Goal: Navigation & Orientation: Find specific page/section

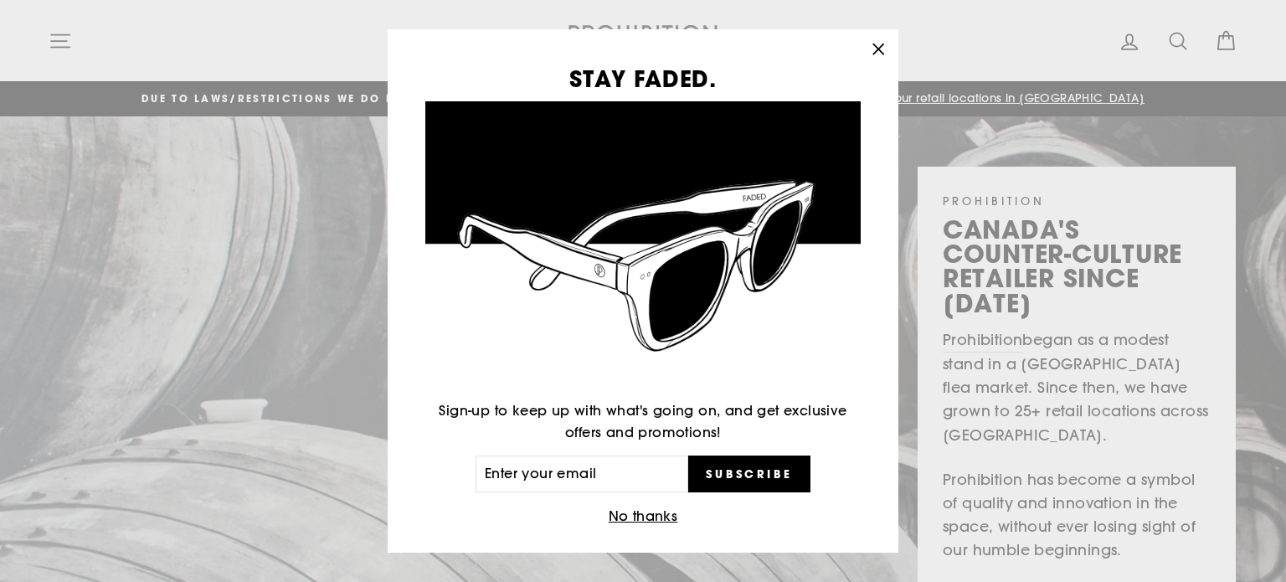
click at [616, 513] on button "No thanks" at bounding box center [644, 516] width 80 height 23
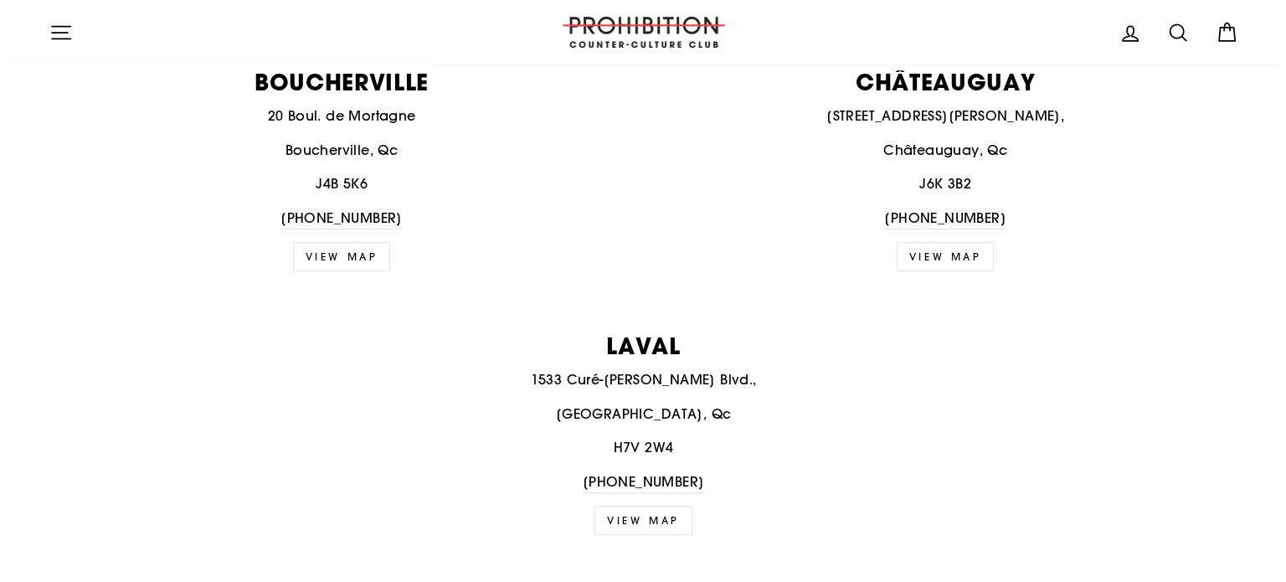
scroll to position [1089, 0]
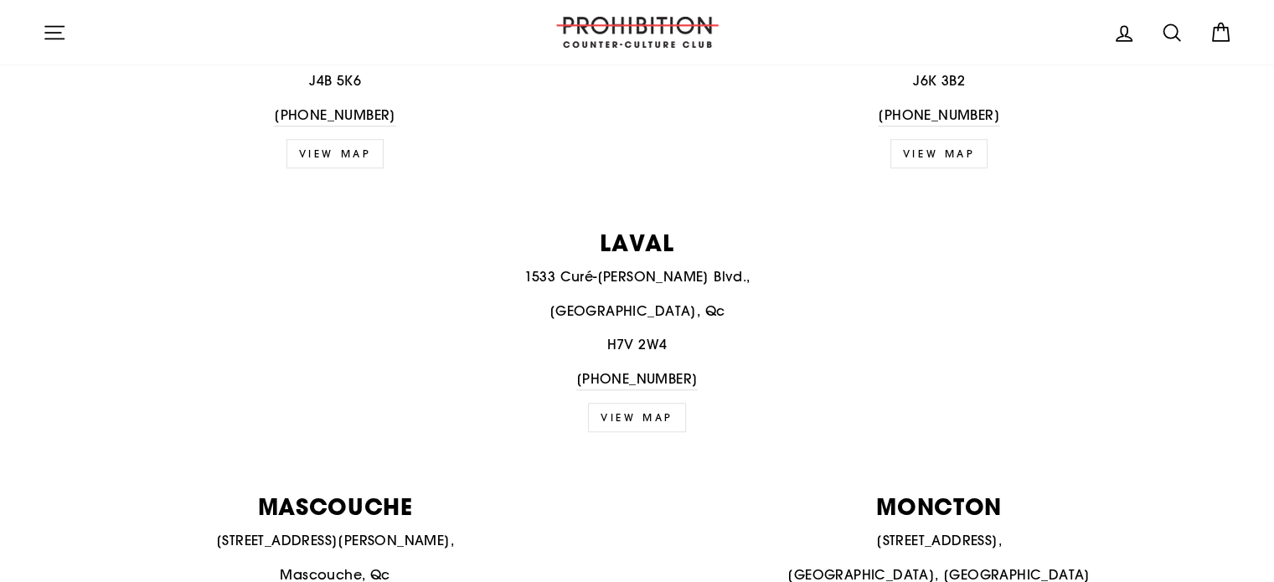
click at [44, 28] on icon "button" at bounding box center [54, 32] width 23 height 23
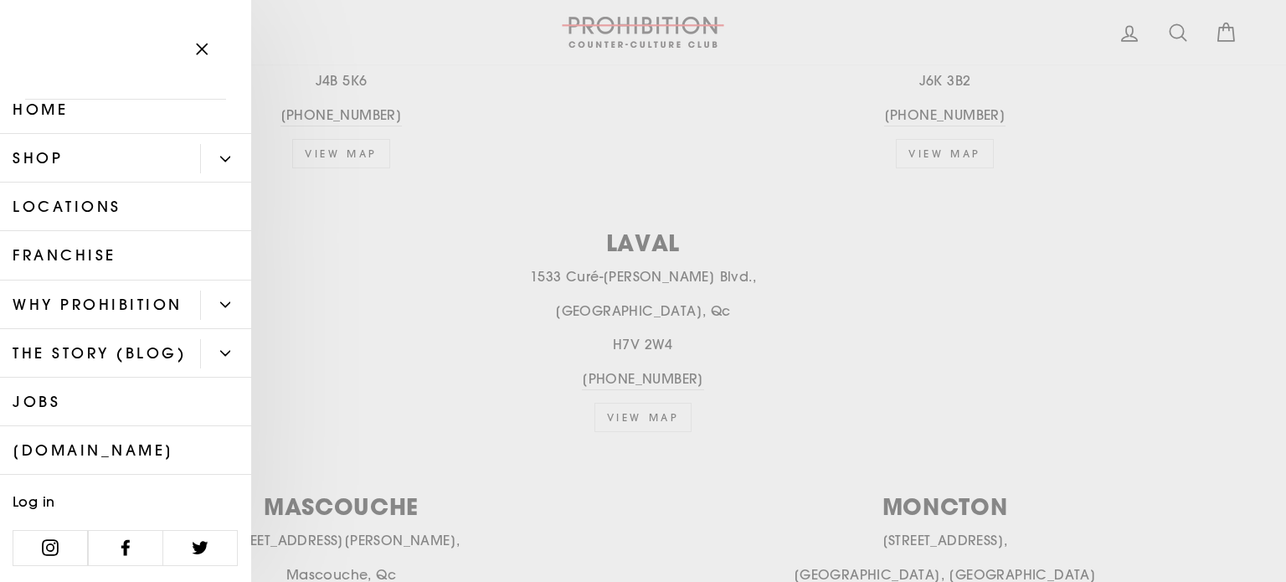
scroll to position [60, 0]
click at [50, 134] on link "Shop" at bounding box center [100, 158] width 200 height 49
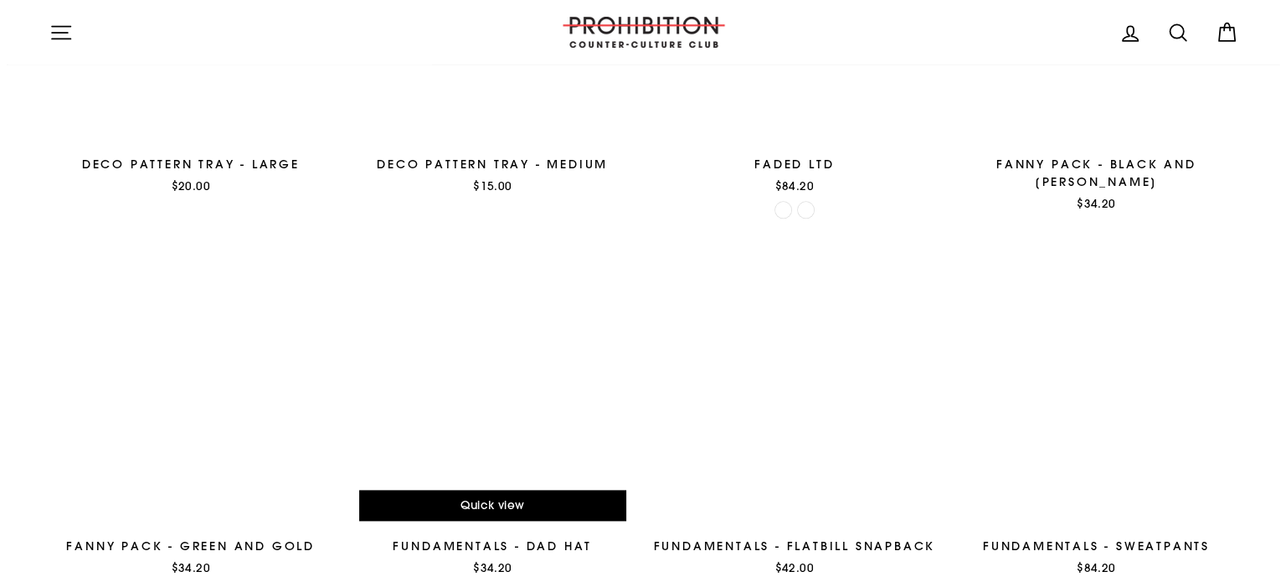
scroll to position [2178, 0]
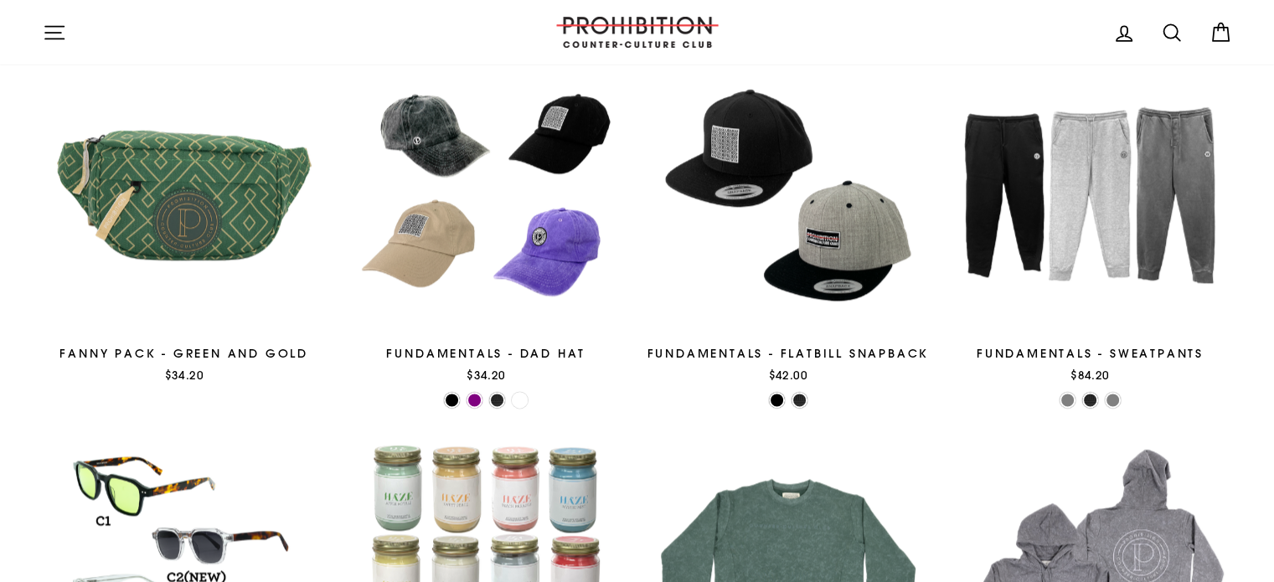
click at [60, 32] on icon "button" at bounding box center [54, 32] width 18 height 13
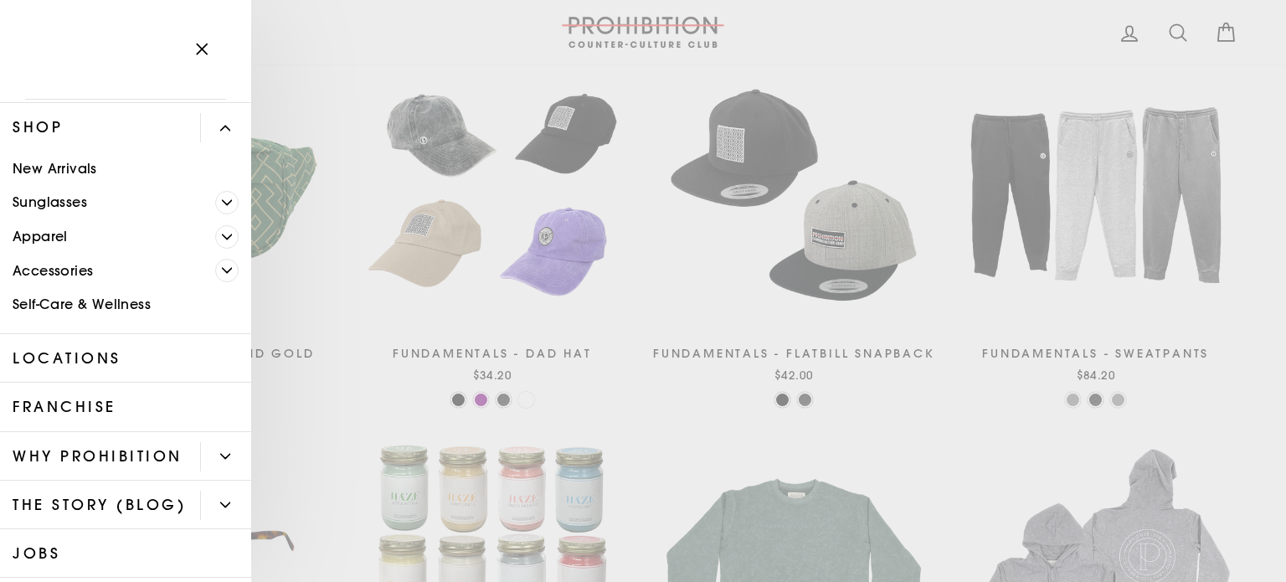
scroll to position [84, 0]
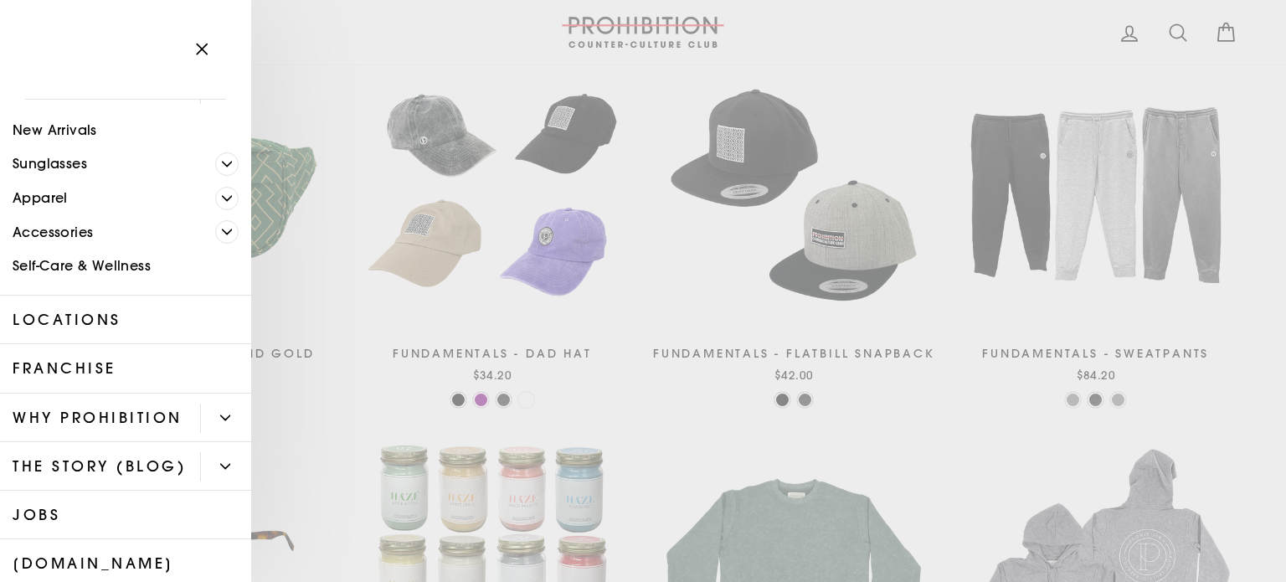
click at [67, 374] on link "Franchise" at bounding box center [125, 368] width 251 height 49
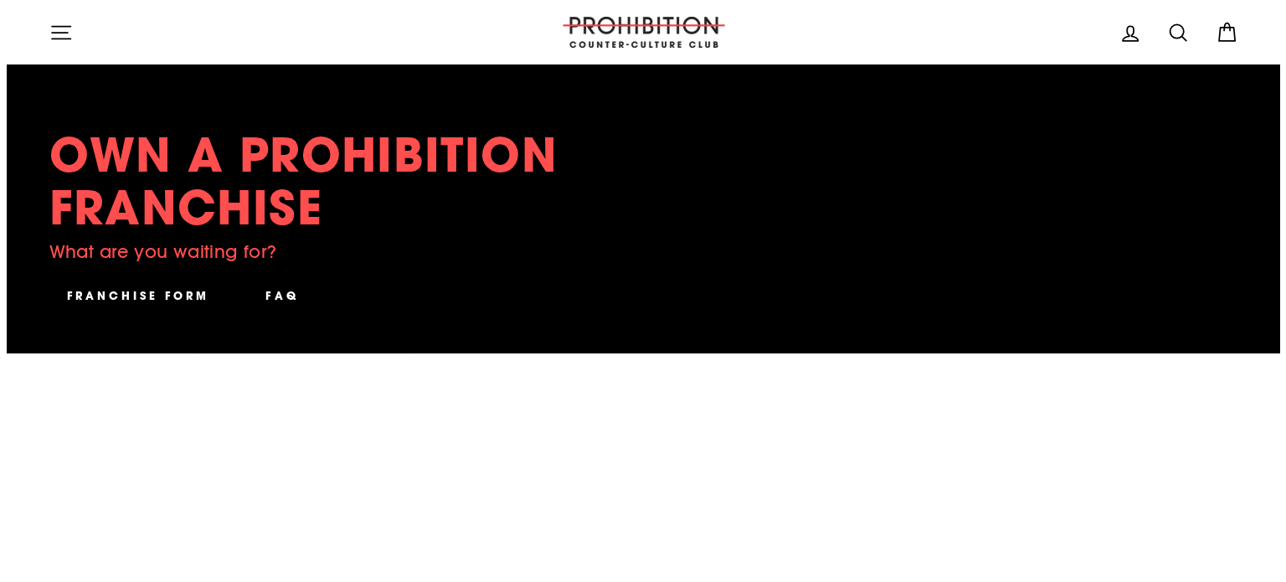
scroll to position [335, 0]
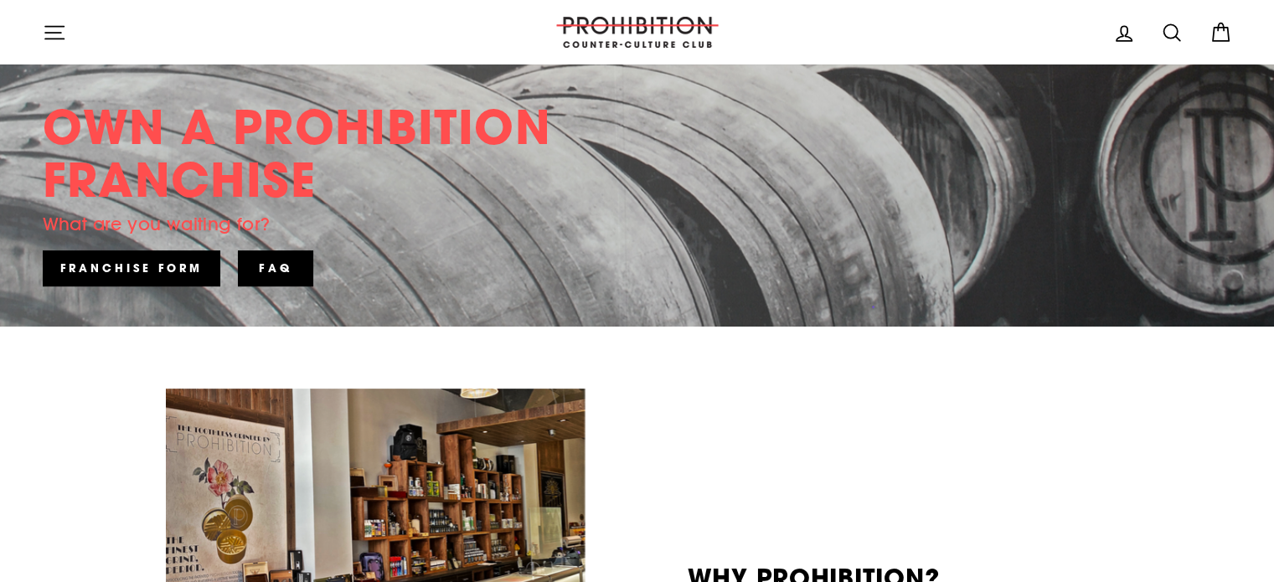
click at [41, 34] on button "Site navigation" at bounding box center [55, 32] width 44 height 36
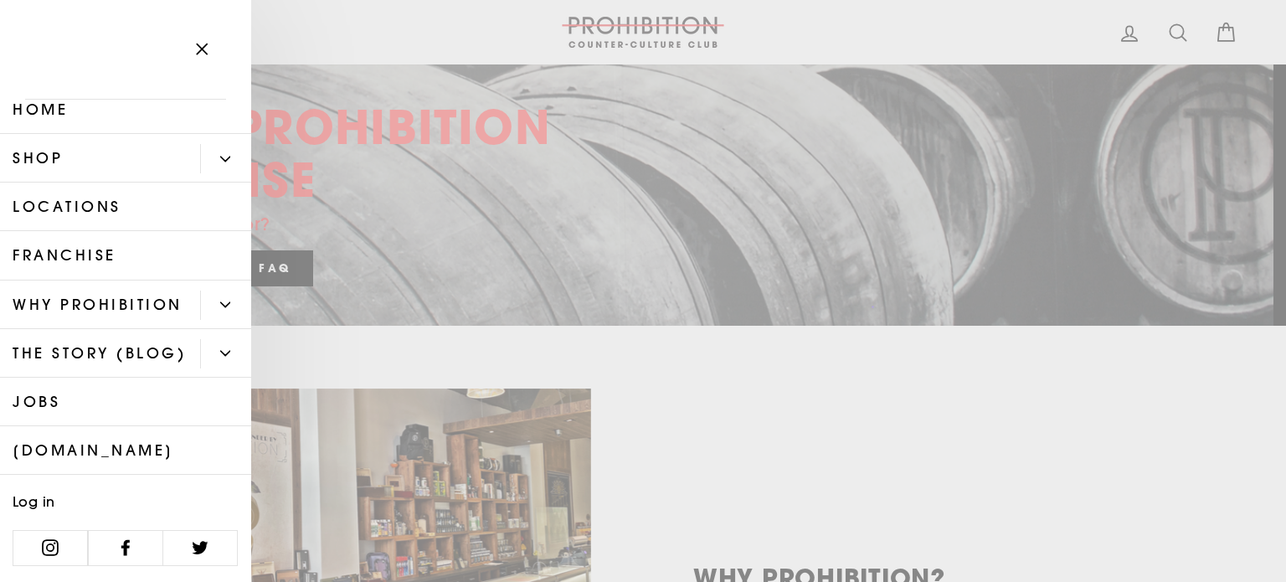
scroll to position [60, 0]
